Goal: Task Accomplishment & Management: Manage account settings

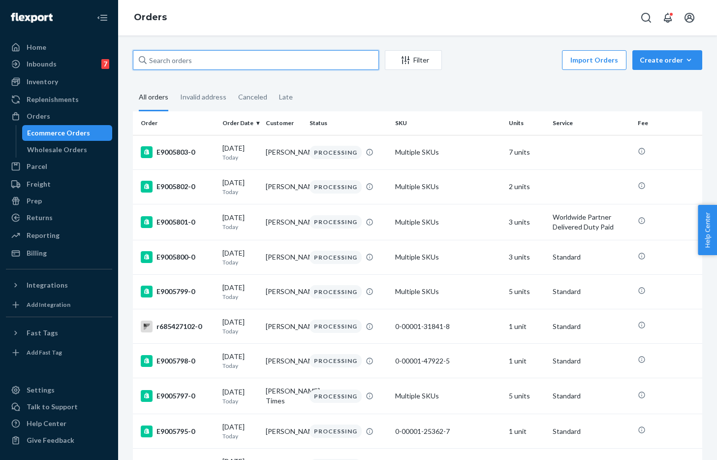
click at [192, 64] on input "text" at bounding box center [256, 60] width 246 height 20
paste input "r487854512"
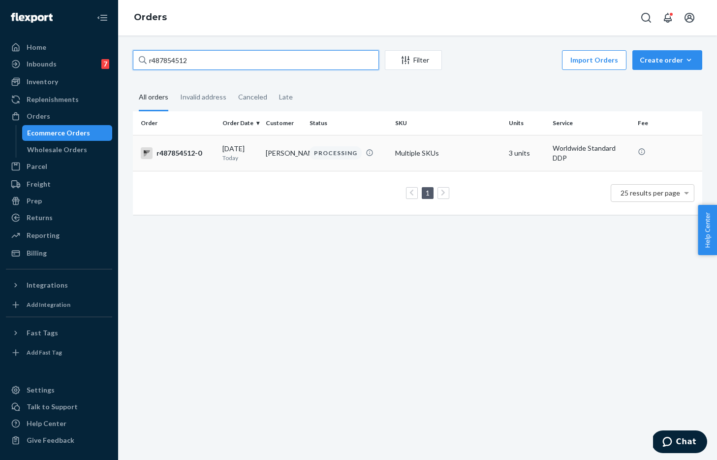
type input "r487854512"
click at [266, 154] on td "[PERSON_NAME]" at bounding box center [284, 153] width 44 height 36
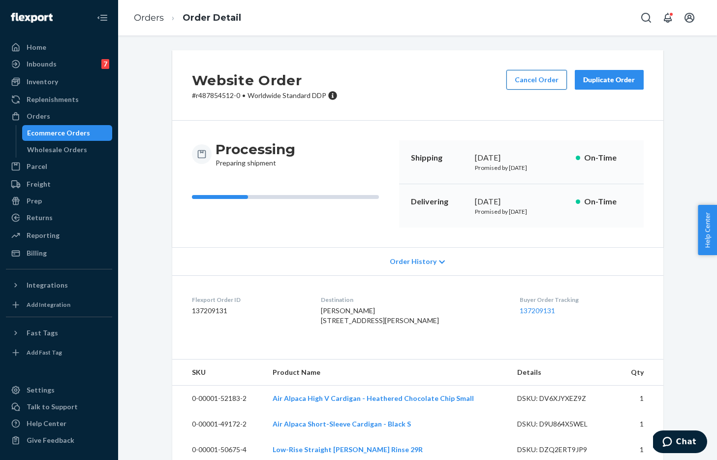
click at [534, 77] on button "Cancel Order" at bounding box center [536, 80] width 61 height 20
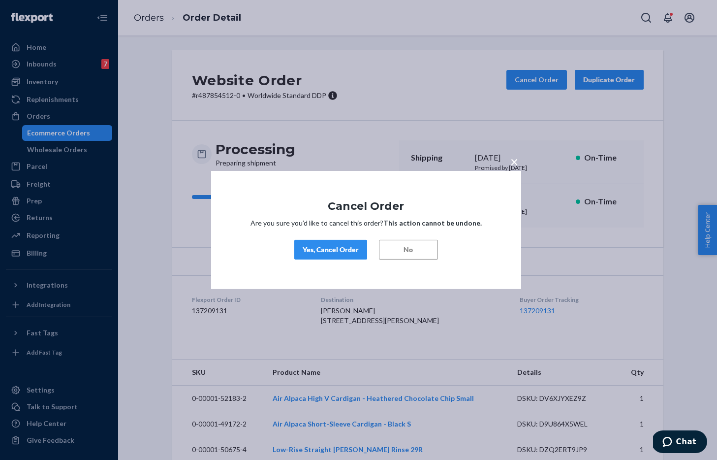
click at [339, 253] on div "Yes, Cancel Order" at bounding box center [331, 250] width 56 height 10
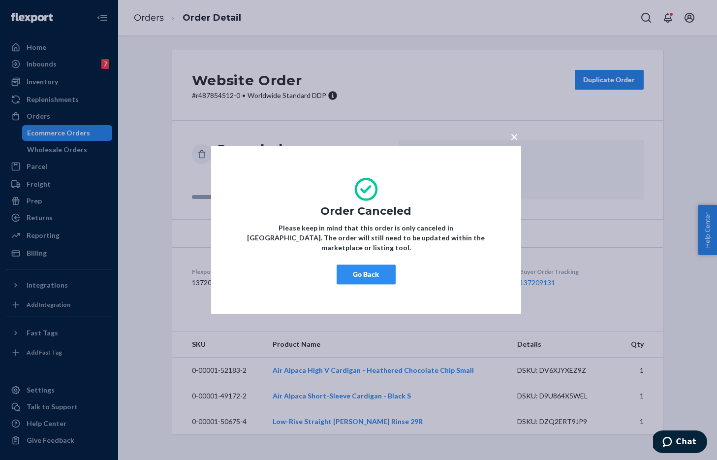
drag, startPoint x: 357, startPoint y: 273, endPoint x: 350, endPoint y: 282, distance: 11.6
click at [357, 273] on button "Go Back" at bounding box center [366, 275] width 59 height 20
